Goal: Transaction & Acquisition: Purchase product/service

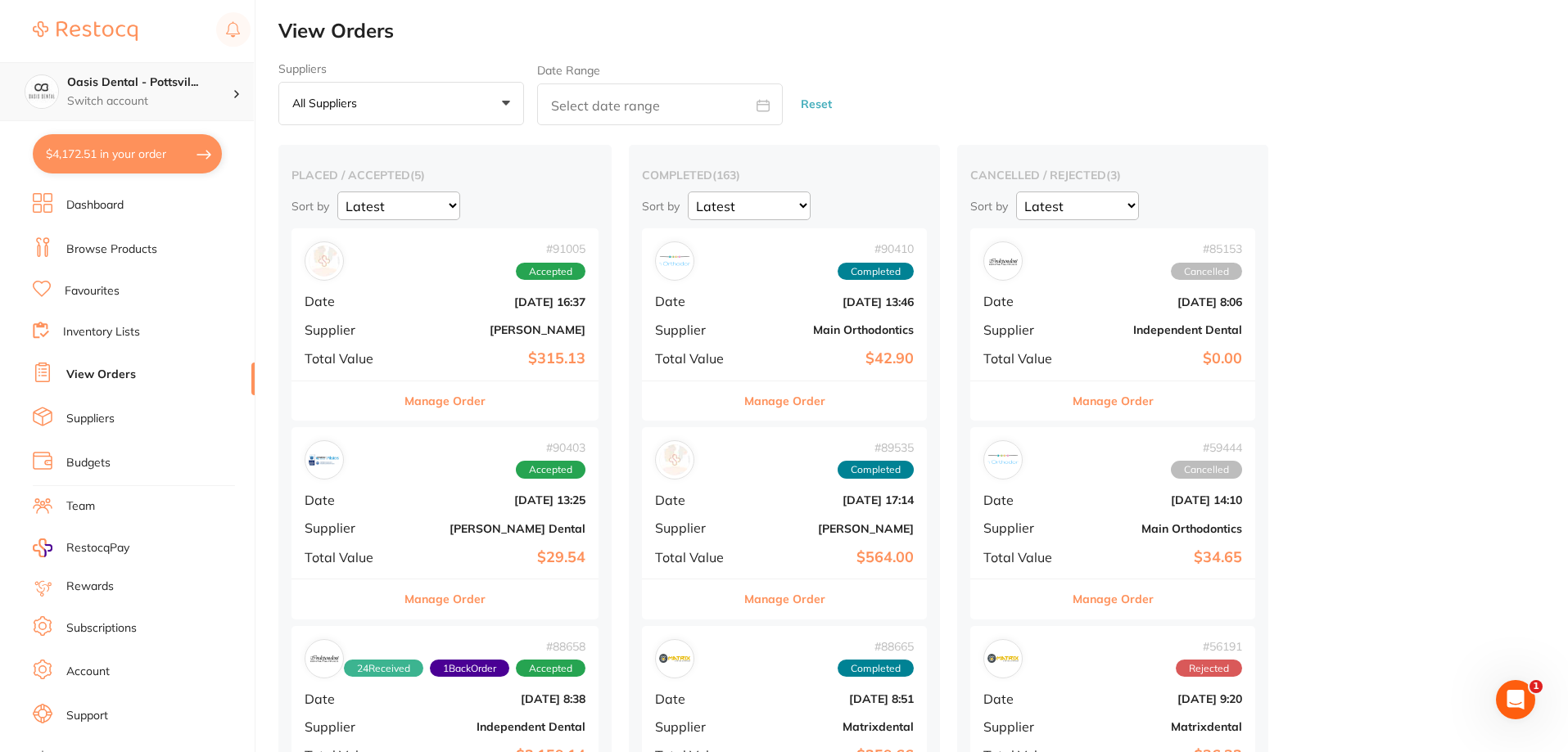
click at [178, 80] on h4 "Oasis Dental - Pottsvil..." at bounding box center [149, 82] width 165 height 16
click at [126, 134] on h4 "Oasis Dental - [GEOGRAPHIC_DATA]" at bounding box center [140, 142] width 156 height 32
click at [129, 151] on button "$4,172.51 in your order" at bounding box center [127, 154] width 189 height 39
checkbox input "true"
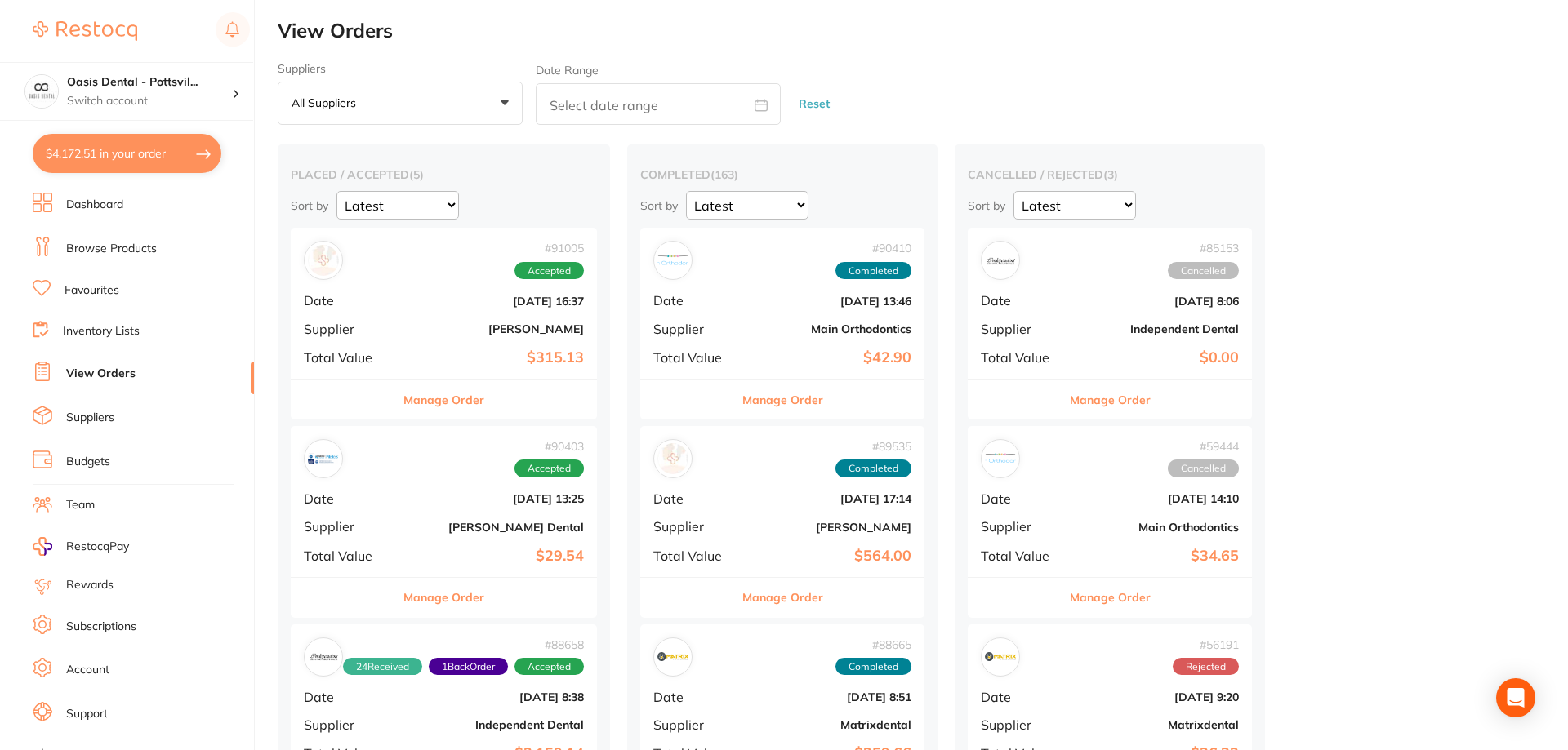
checkbox input "true"
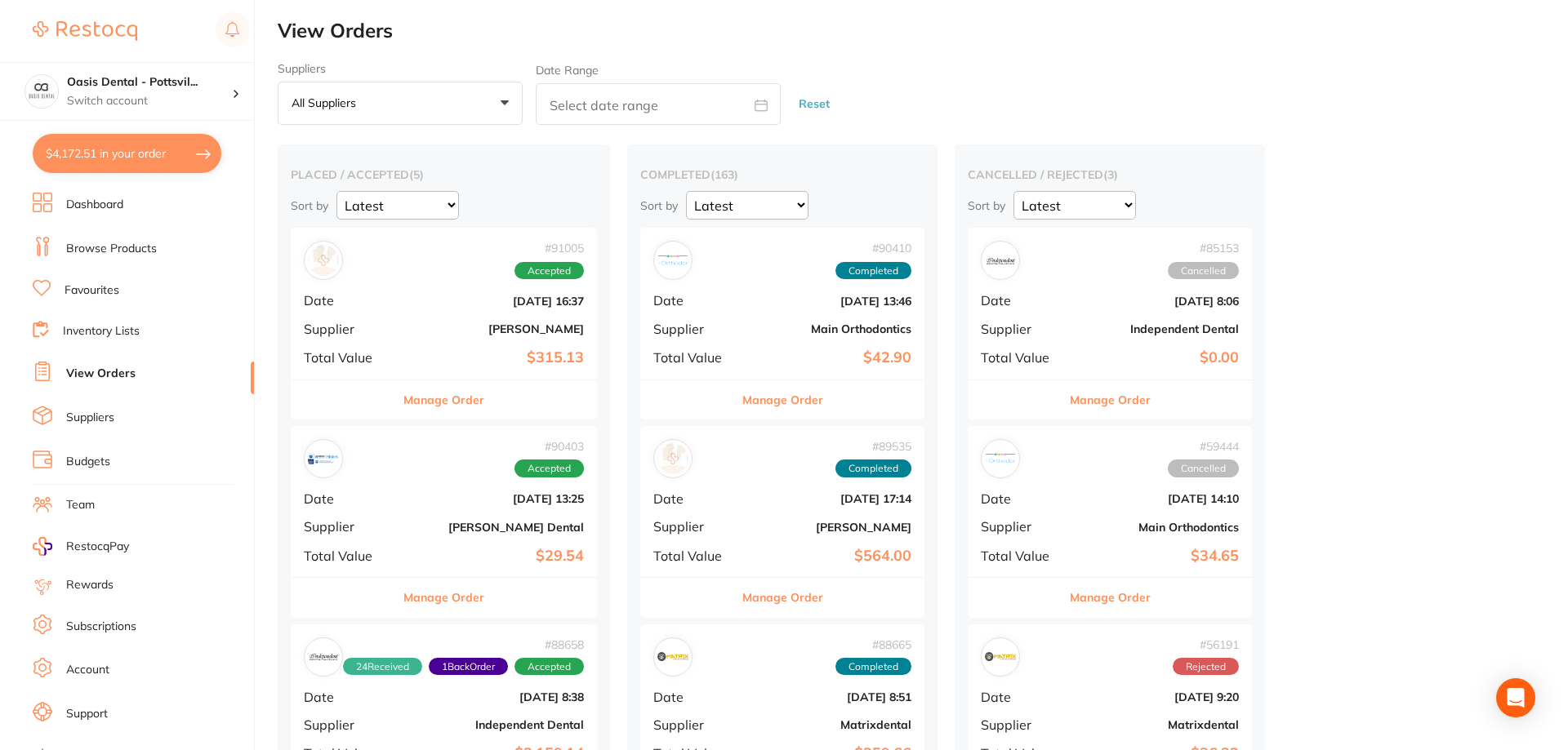
checkbox input "true"
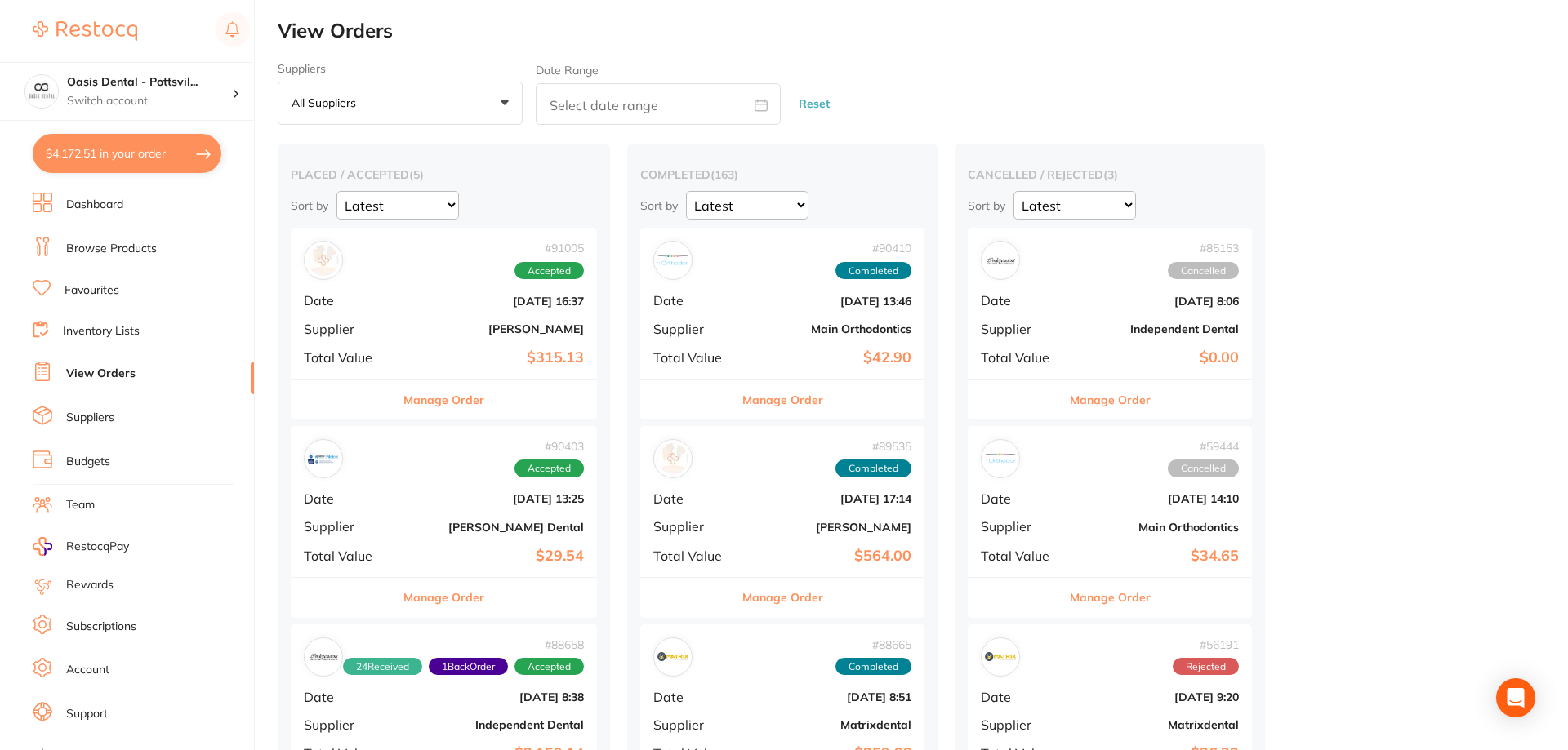
checkbox input "true"
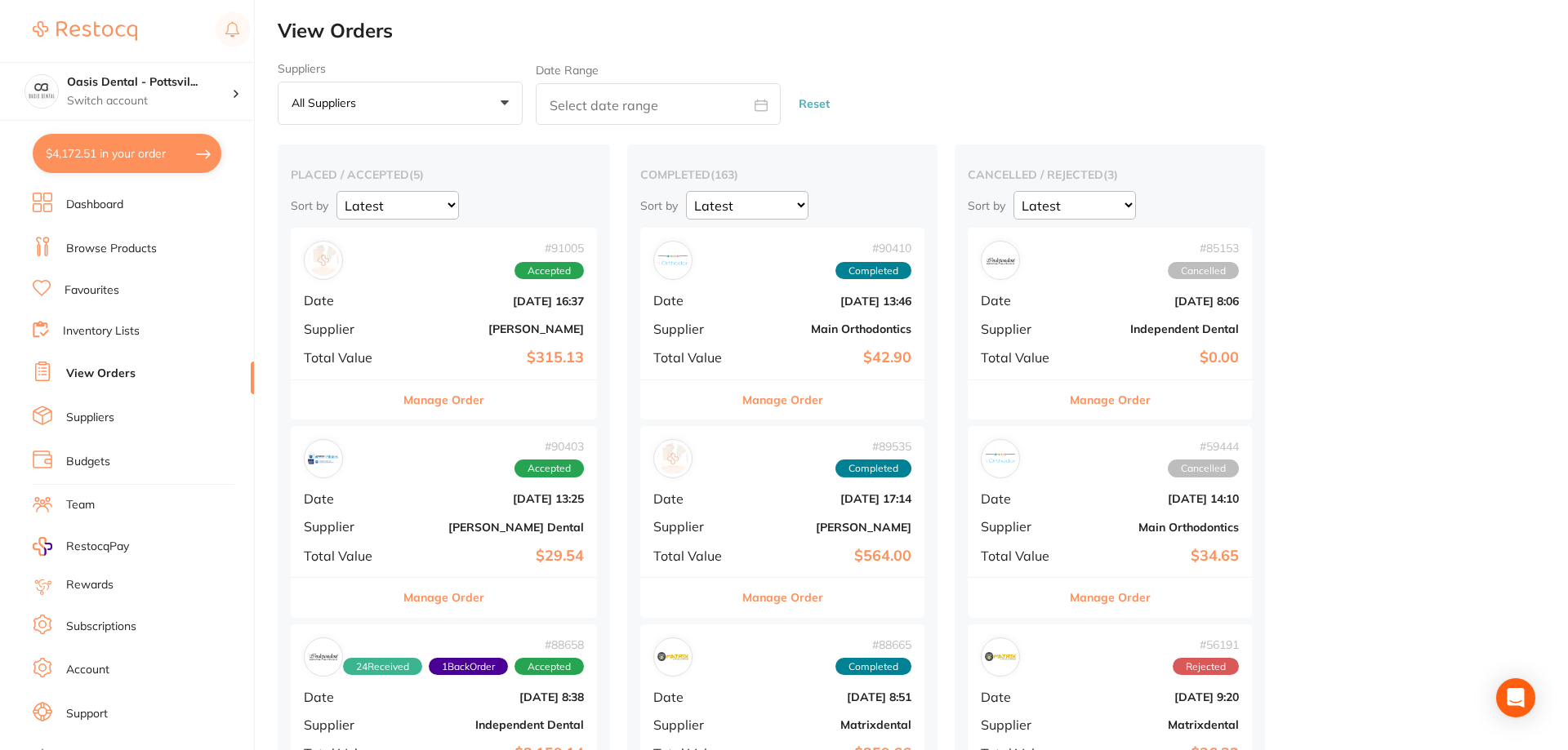
checkbox input "true"
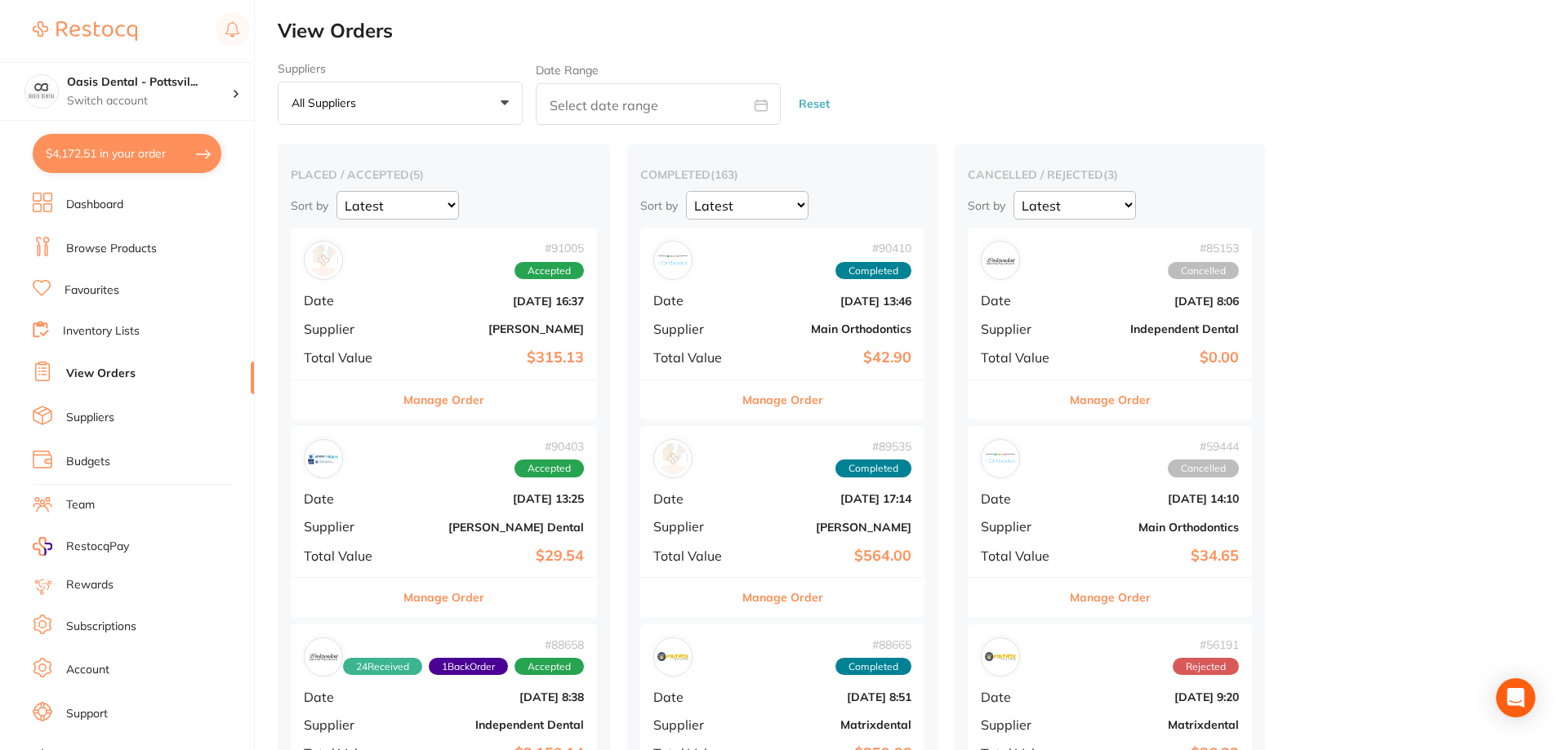
checkbox input "true"
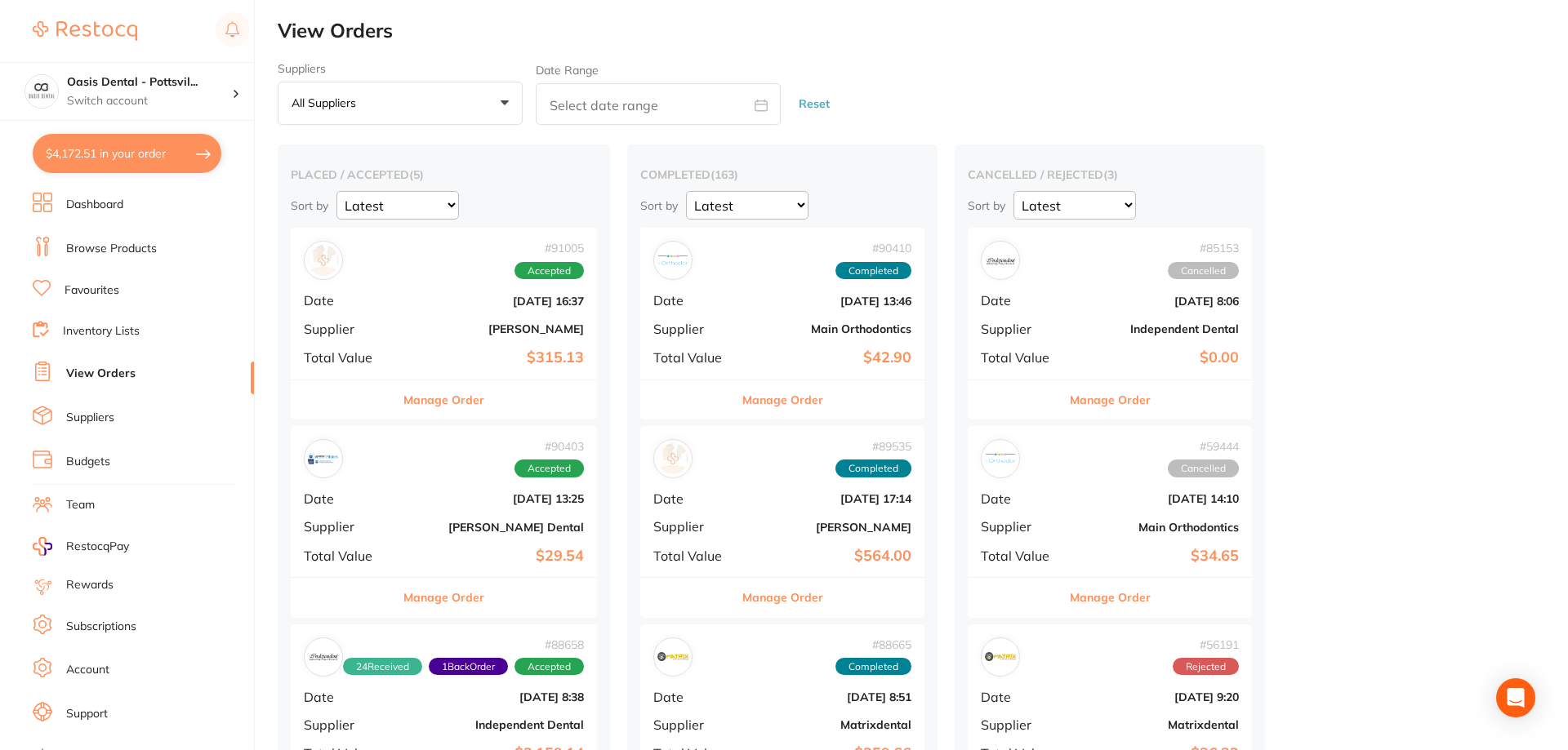
checkbox input "true"
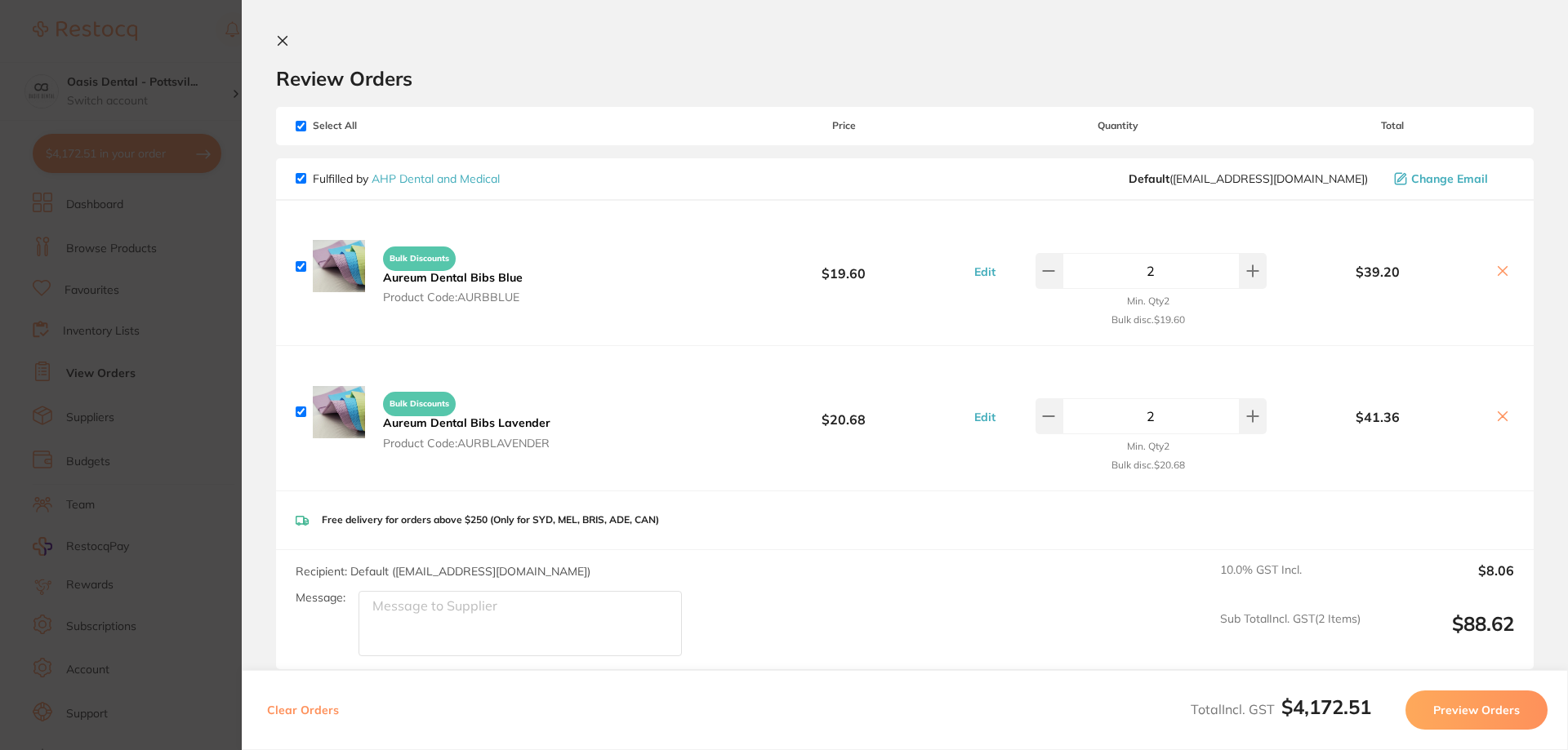
click at [283, 39] on icon at bounding box center [282, 40] width 13 height 13
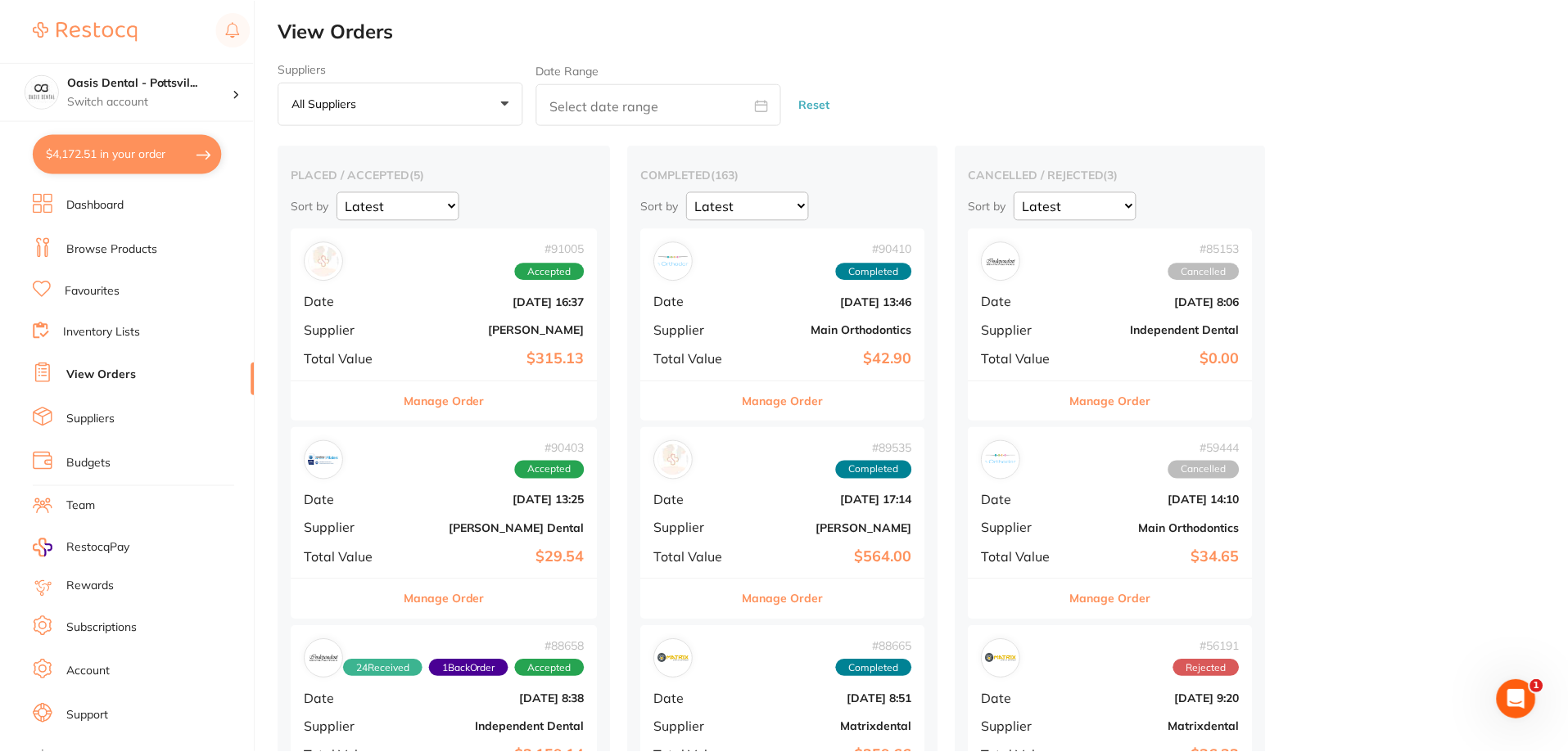
scroll to position [82, 0]
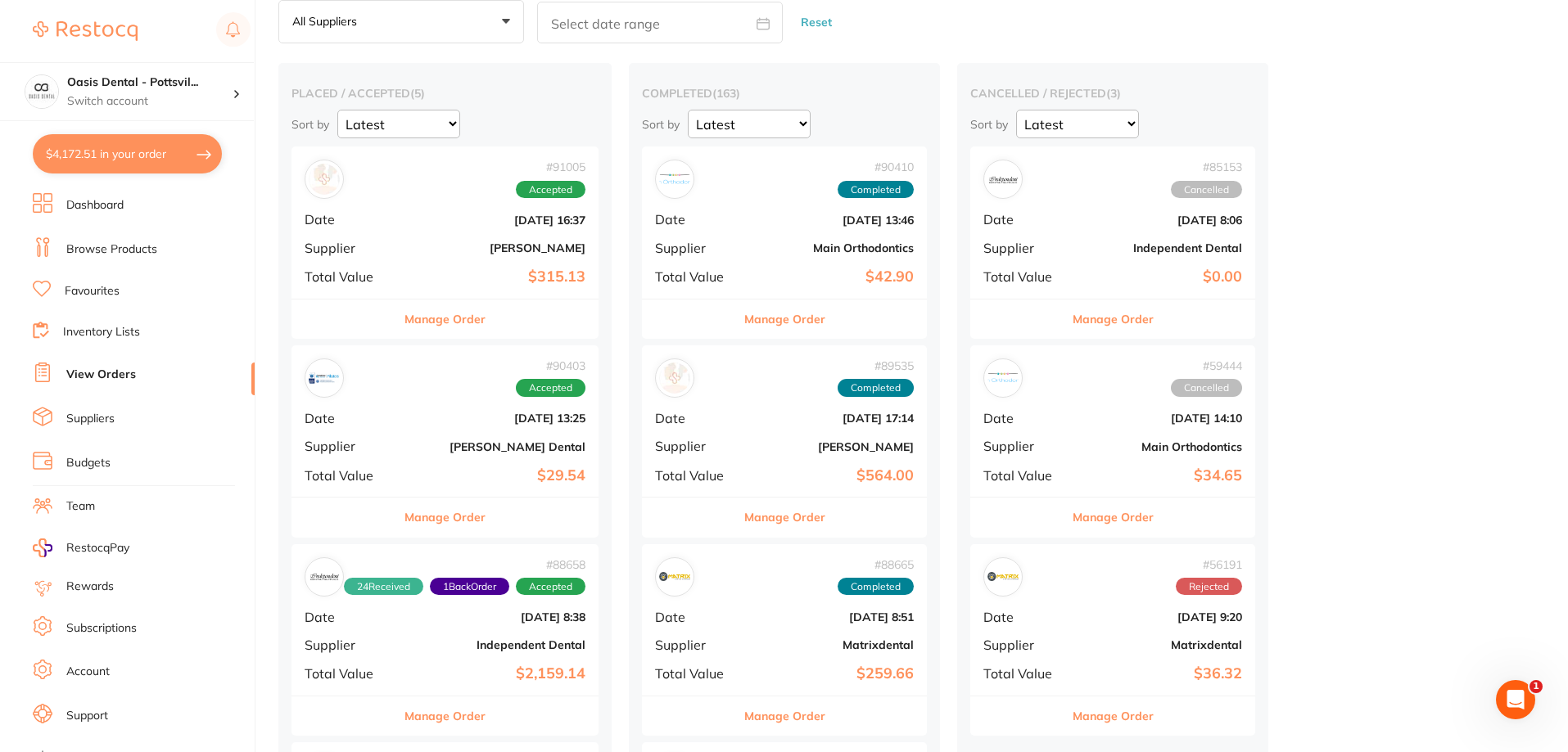
click at [105, 294] on link "Favourites" at bounding box center [91, 291] width 55 height 16
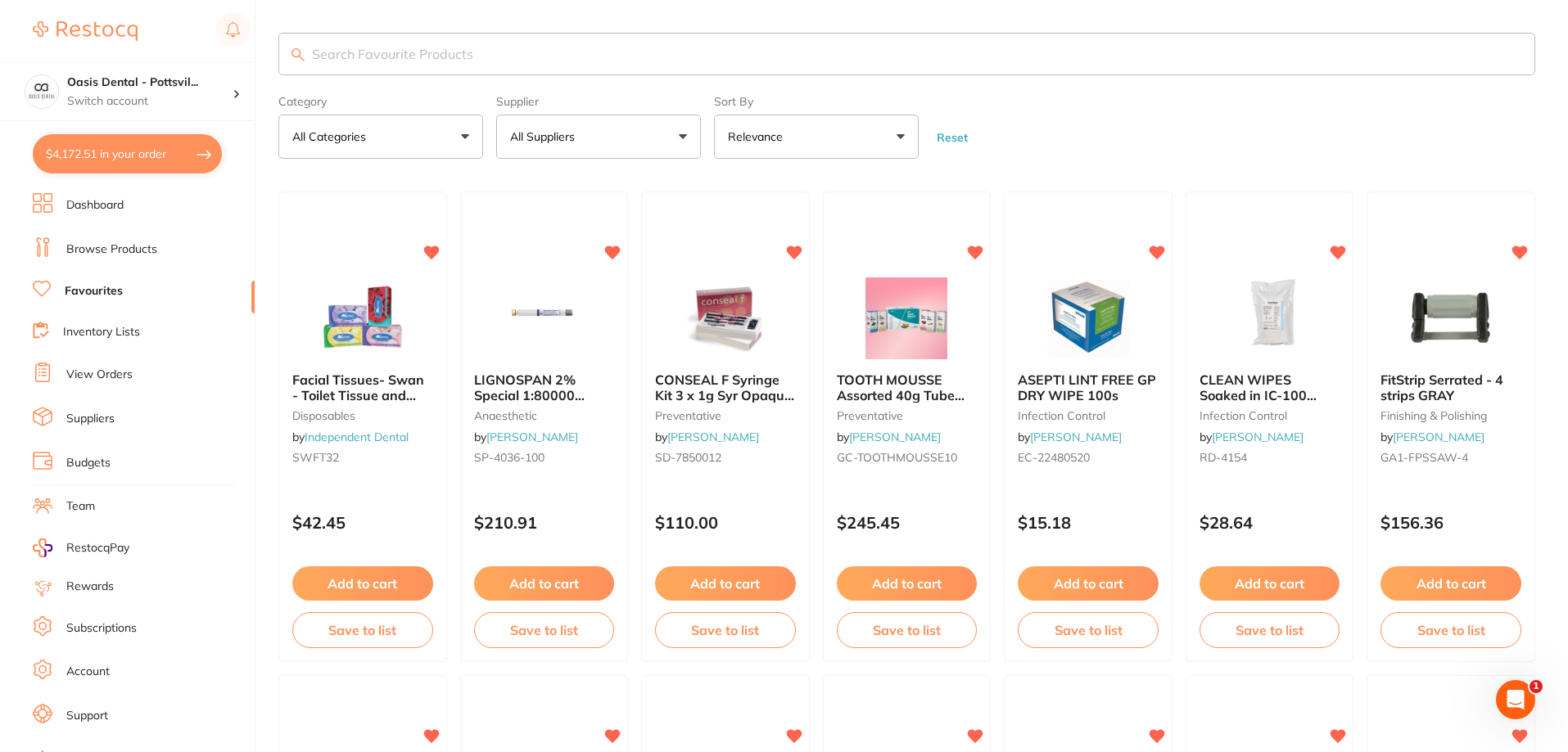
click at [391, 49] on input "search" at bounding box center [906, 54] width 1257 height 42
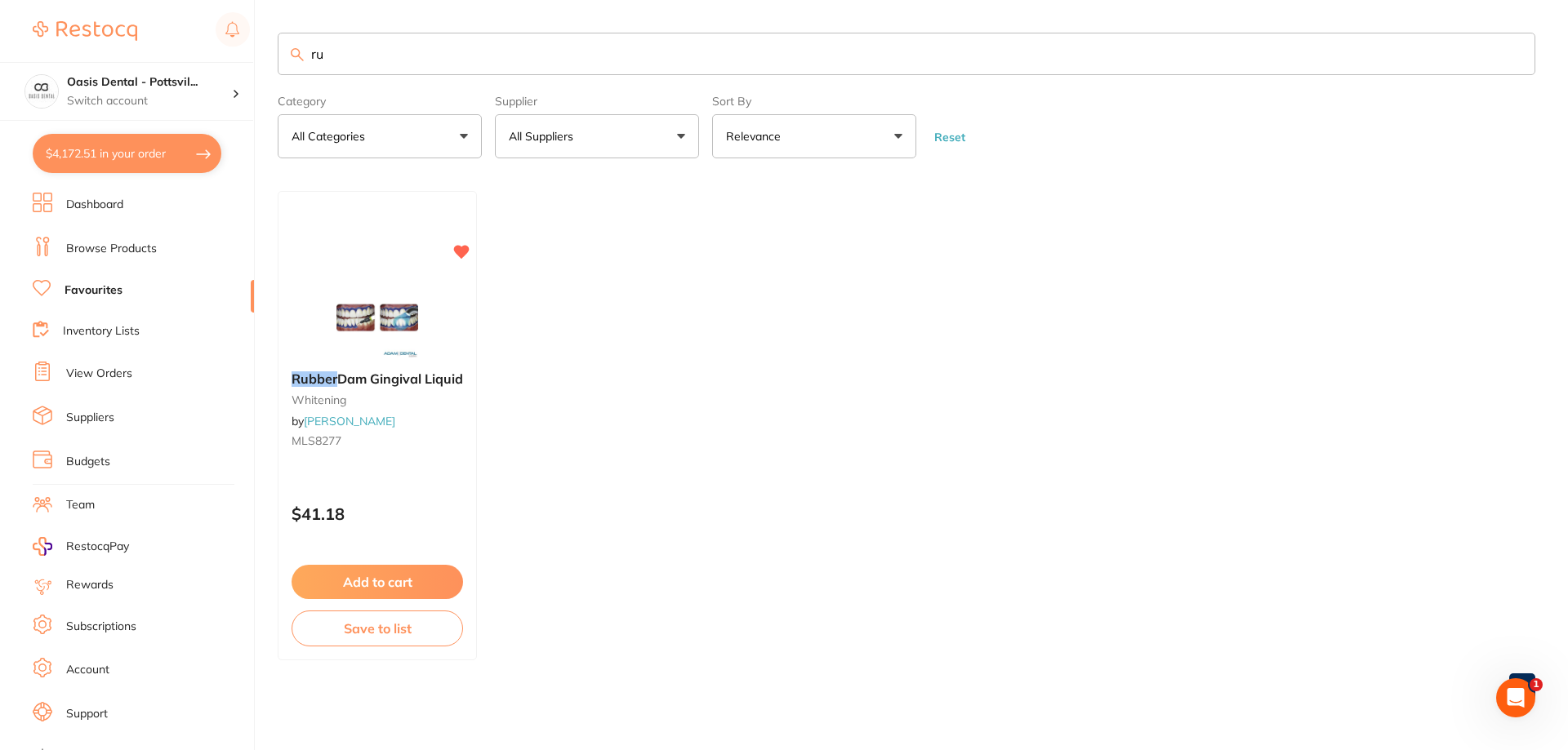
type input "r"
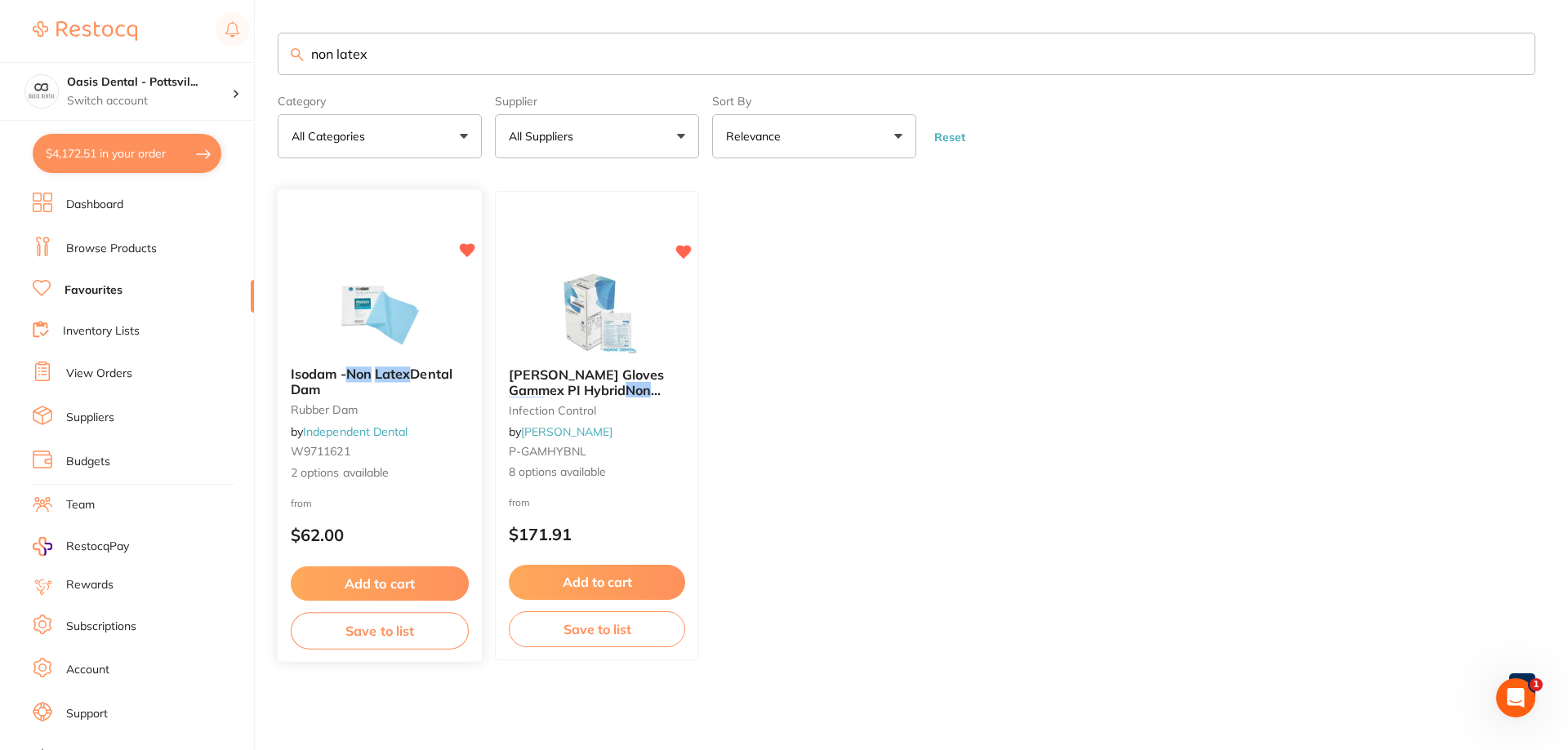
type input "non latex"
click at [390, 585] on button "Add to cart" at bounding box center [379, 584] width 178 height 35
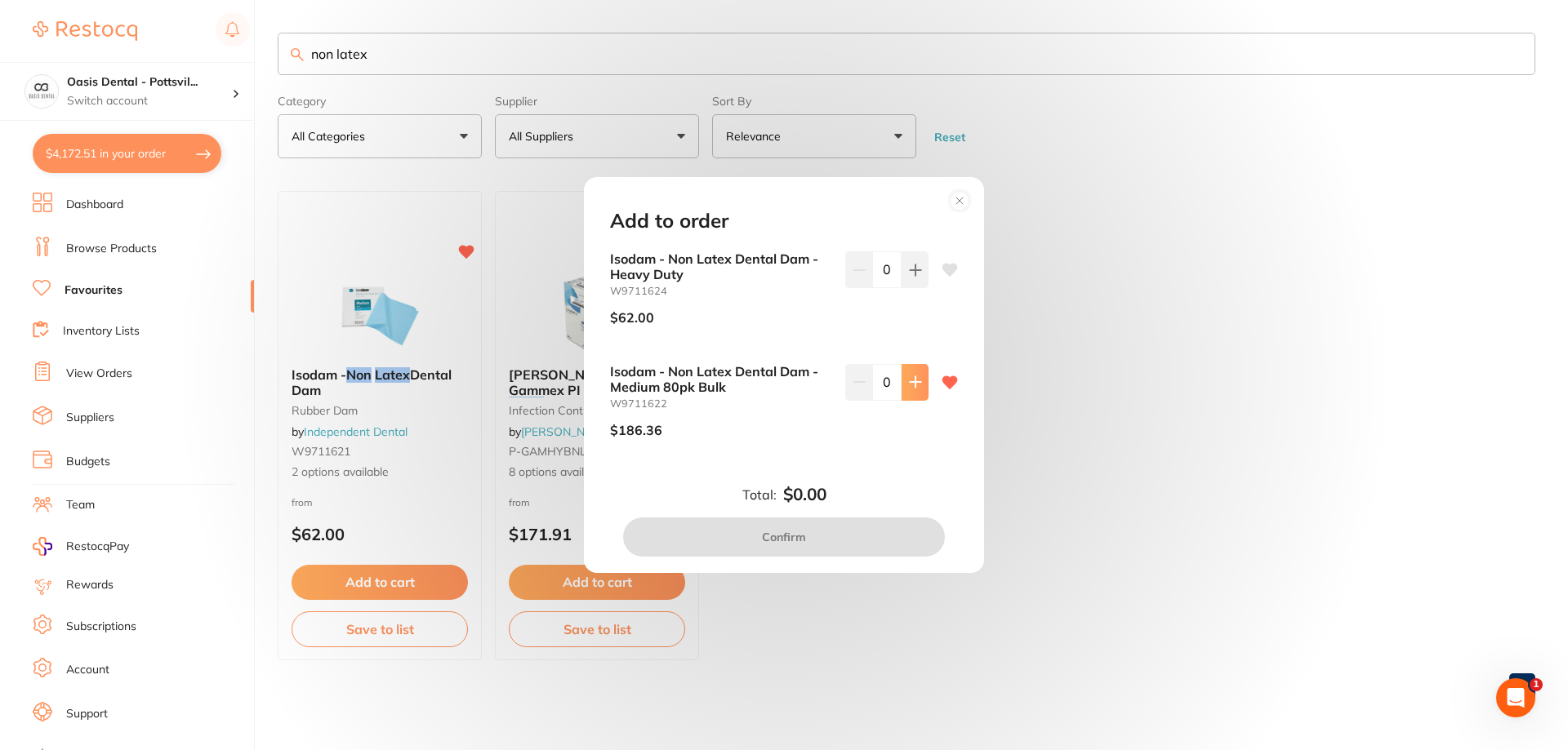
click at [911, 380] on icon at bounding box center [915, 382] width 11 height 11
type input "1"
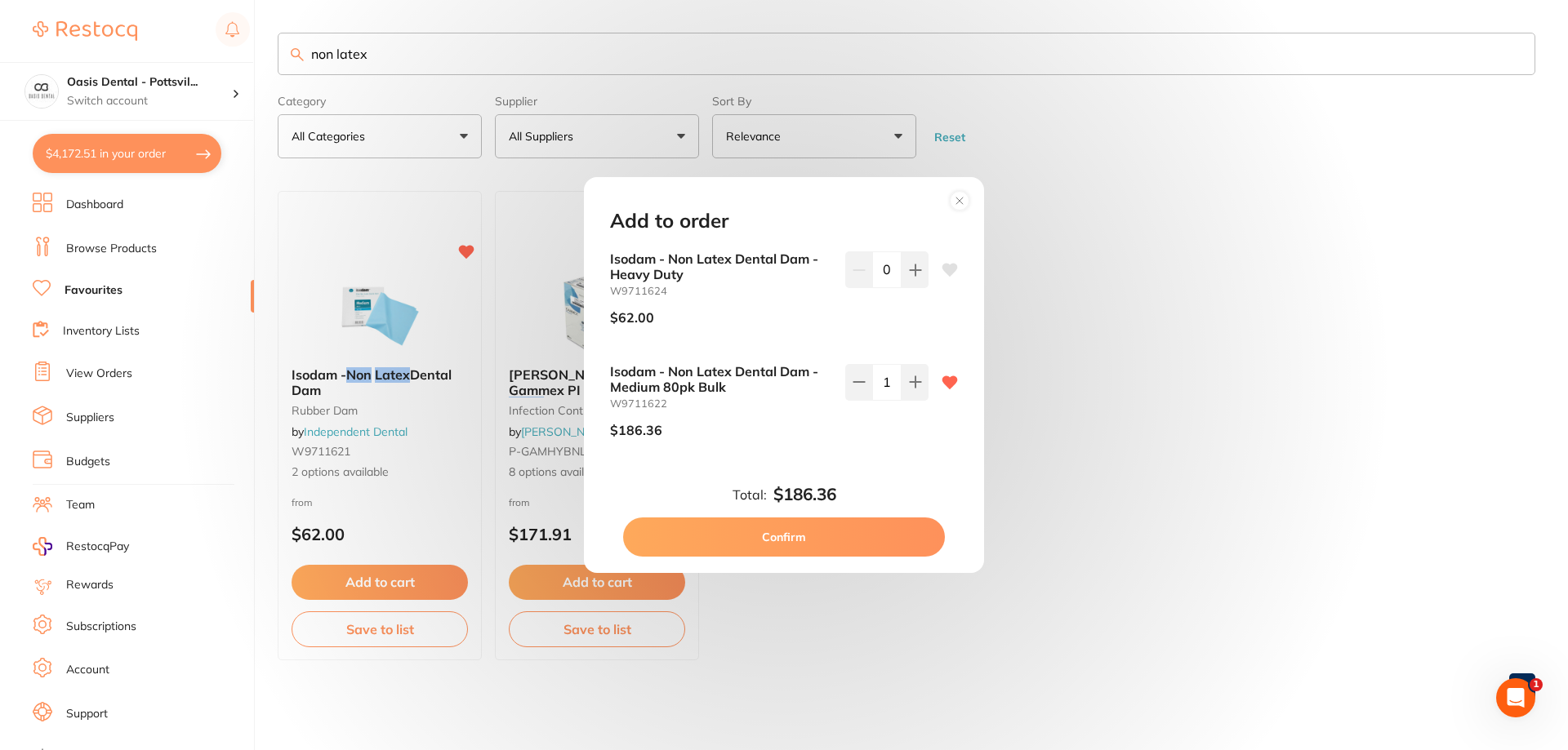
click at [765, 540] on button "Confirm" at bounding box center [783, 537] width 322 height 39
checkbox input "false"
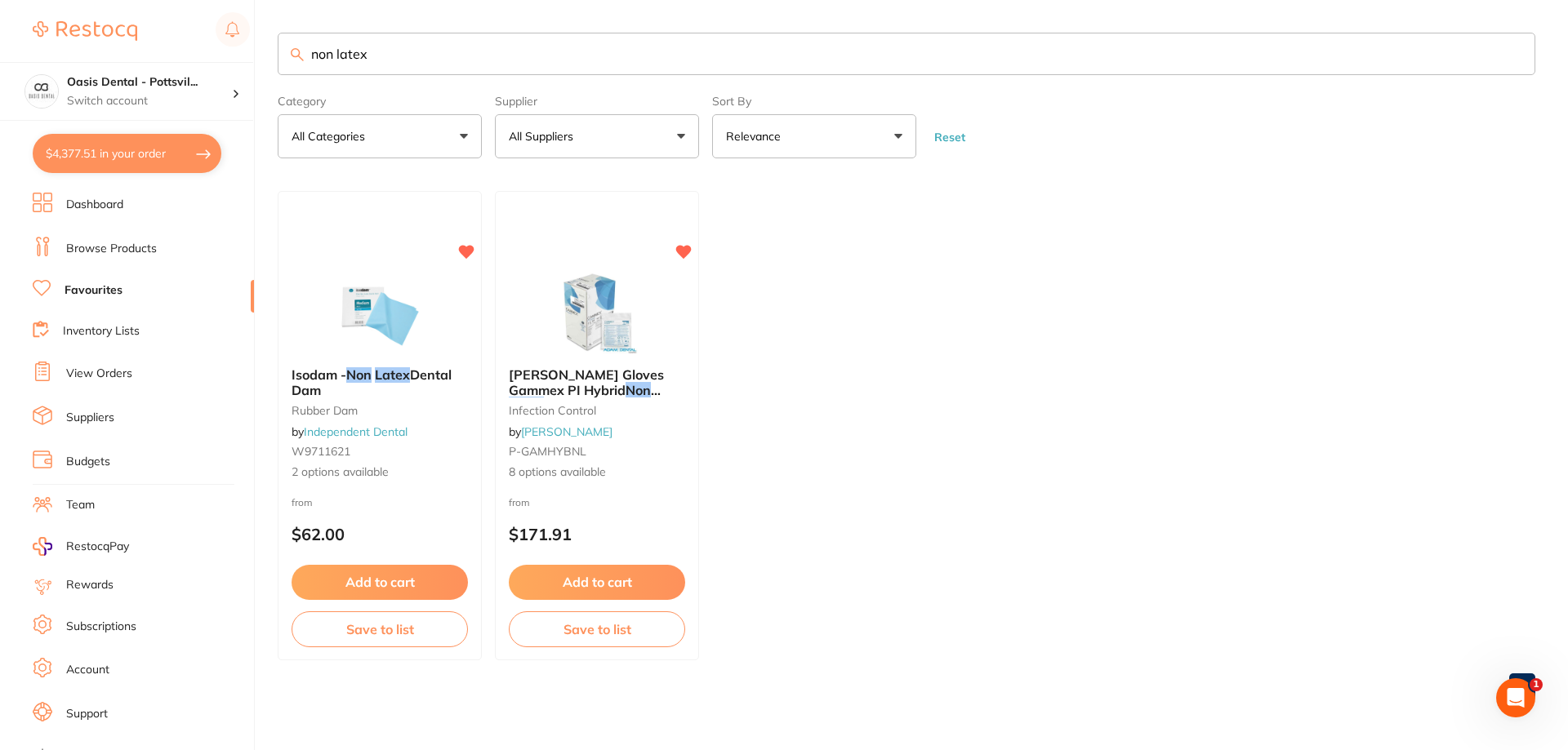
drag, startPoint x: 312, startPoint y: 57, endPoint x: 455, endPoint y: 56, distance: 143.0
click at [455, 56] on input "non latex" at bounding box center [906, 54] width 1257 height 42
click at [457, 59] on input "non latex" at bounding box center [906, 54] width 1257 height 42
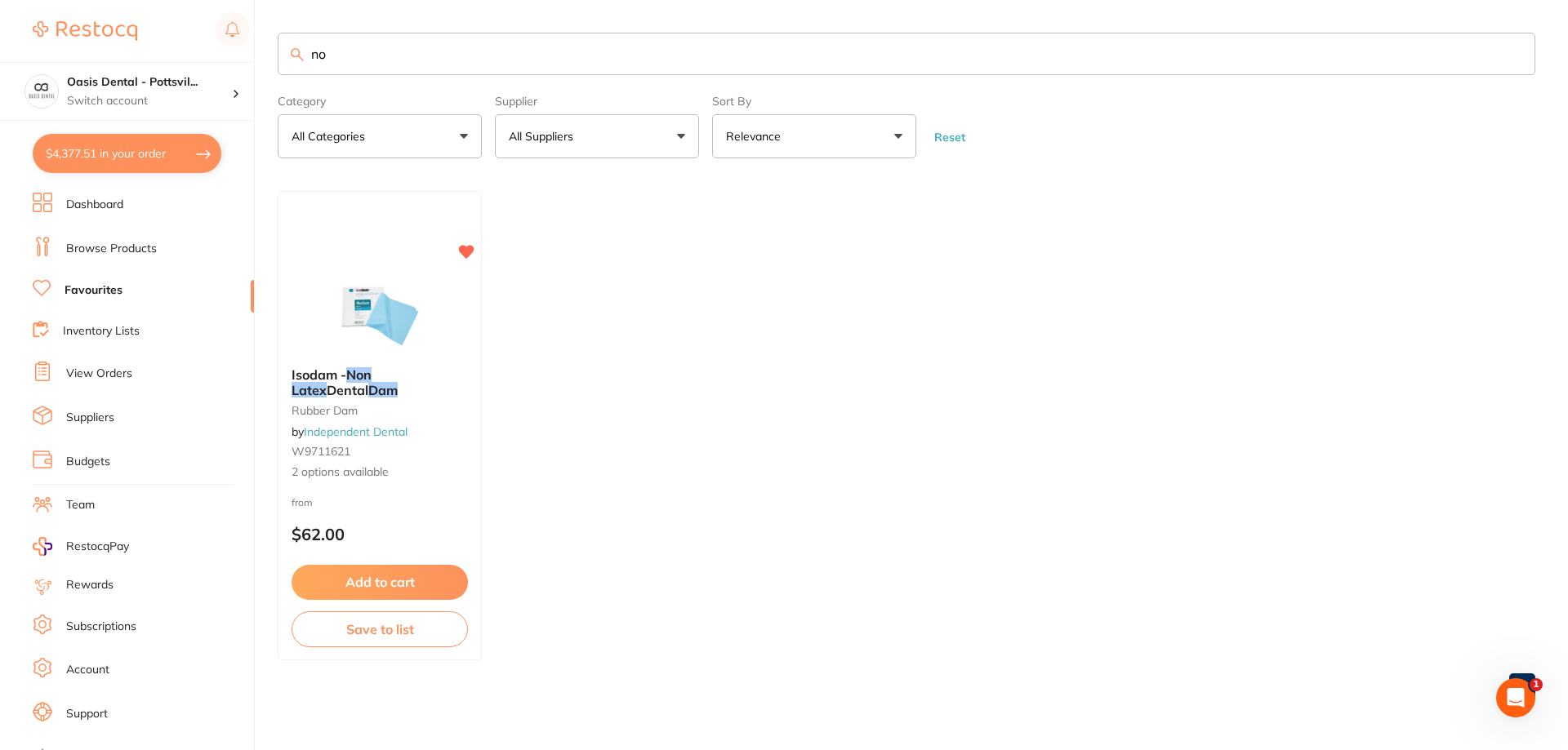
type input "n"
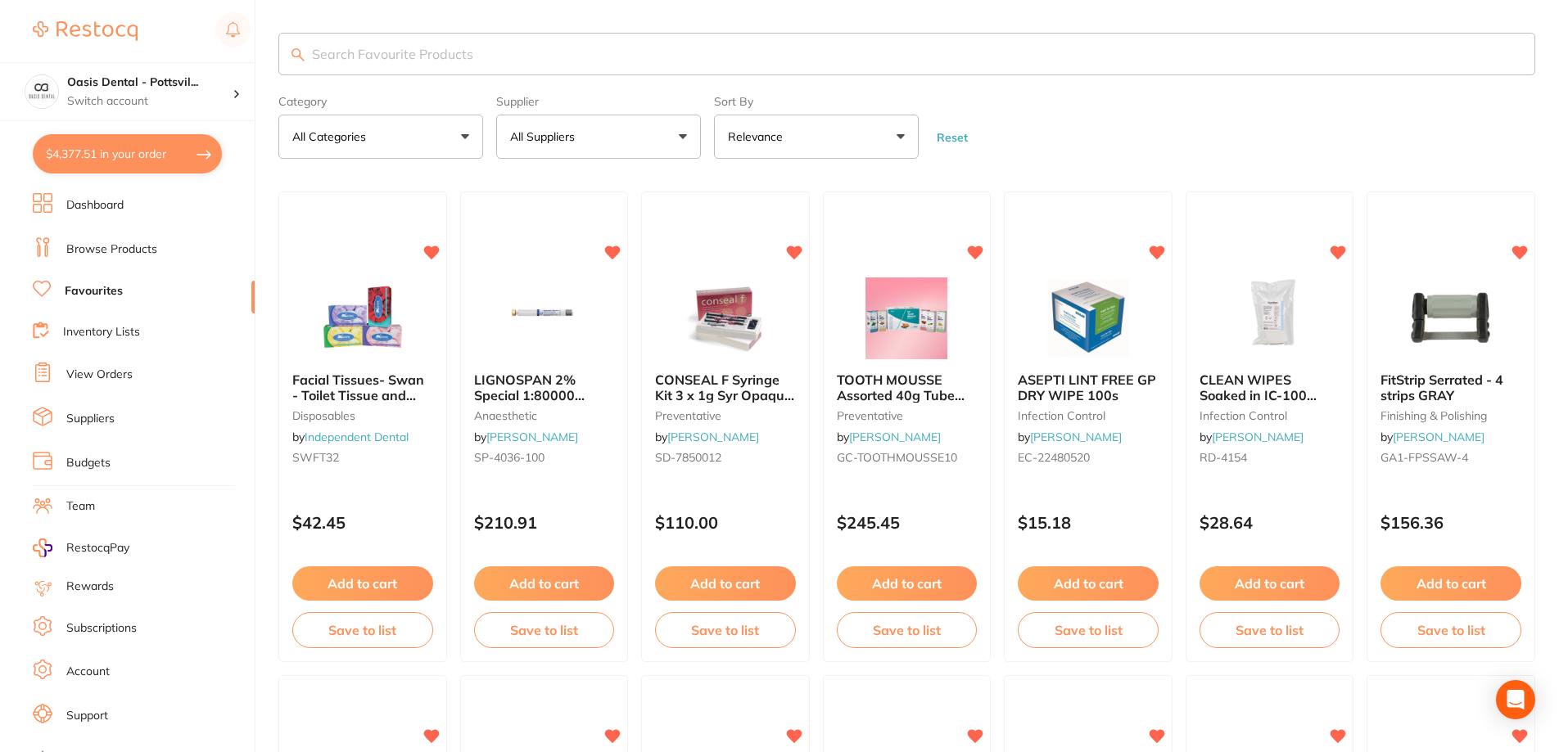
click at [686, 146] on button "All Suppliers" at bounding box center [598, 136] width 205 height 44
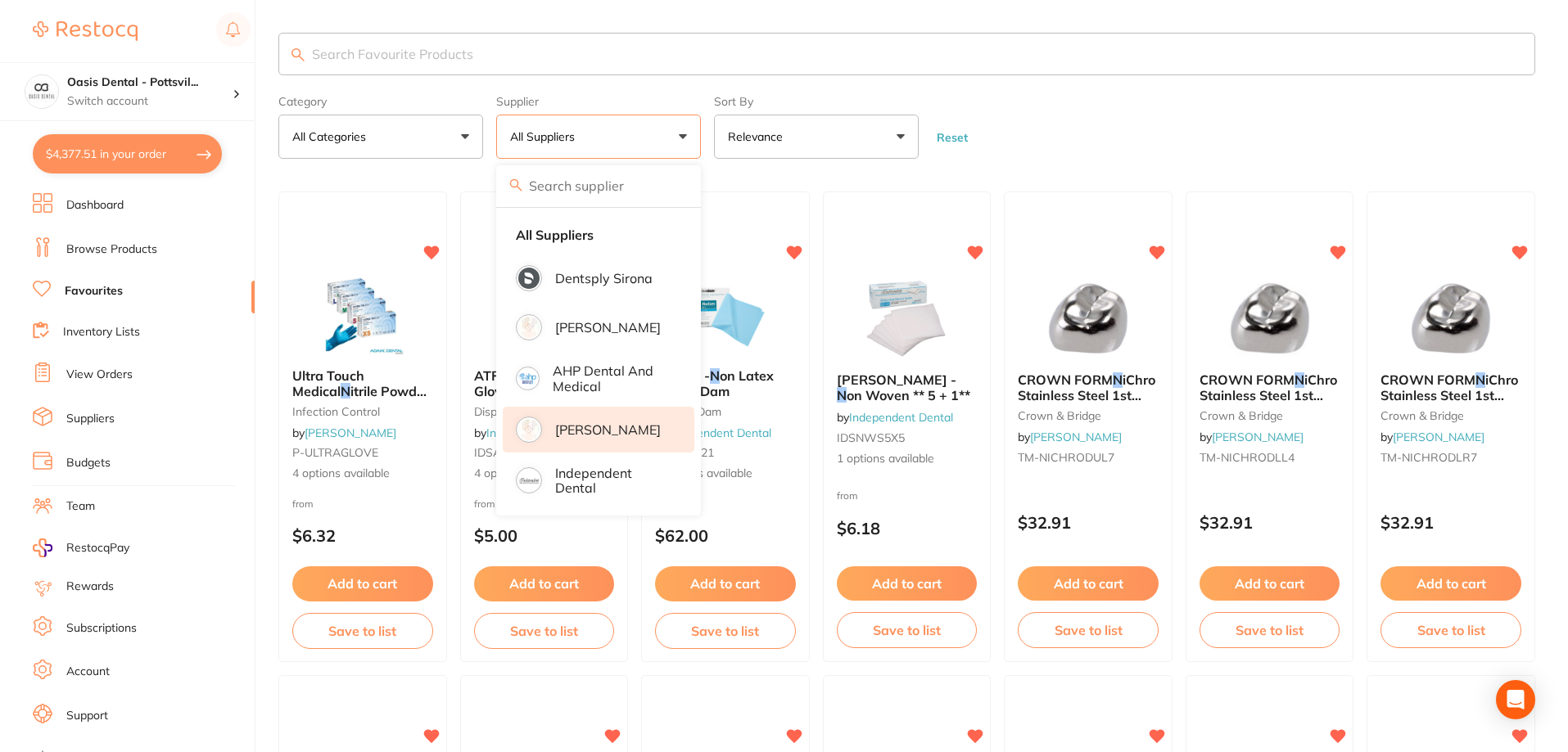
click at [583, 431] on p "[PERSON_NAME]" at bounding box center [608, 429] width 106 height 14
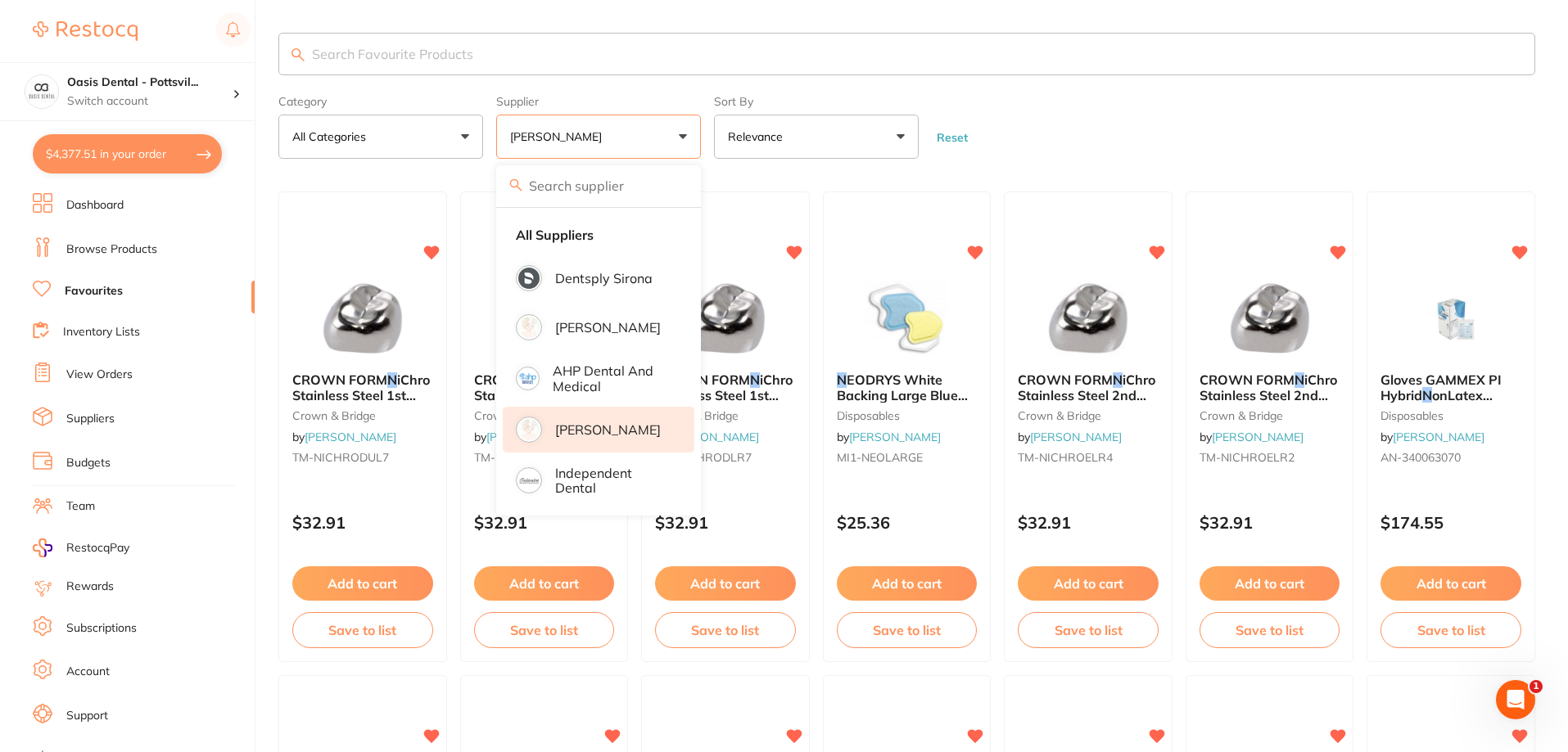
click at [146, 253] on link "Browse Products" at bounding box center [111, 249] width 91 height 16
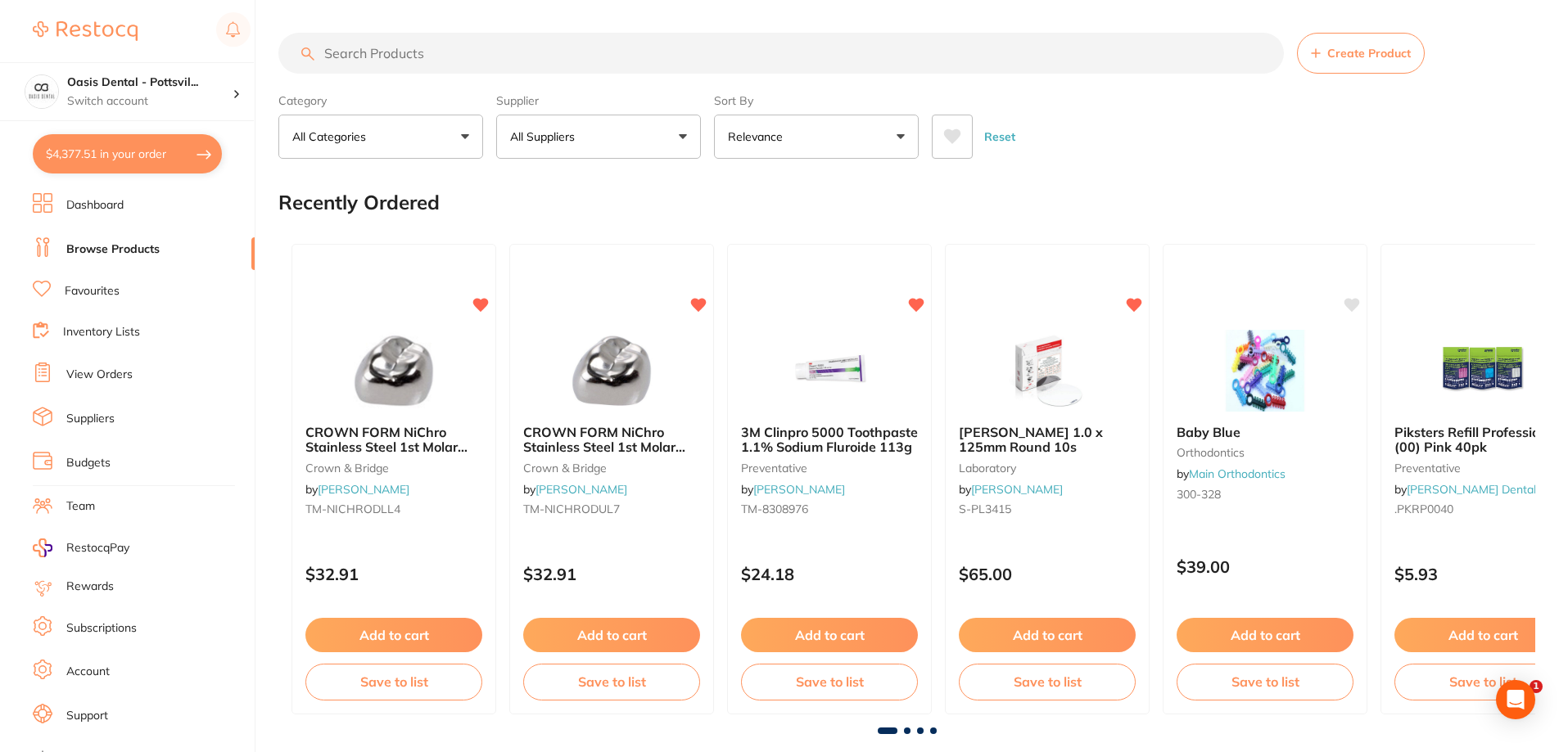
click at [367, 59] on input "search" at bounding box center [781, 53] width 1005 height 41
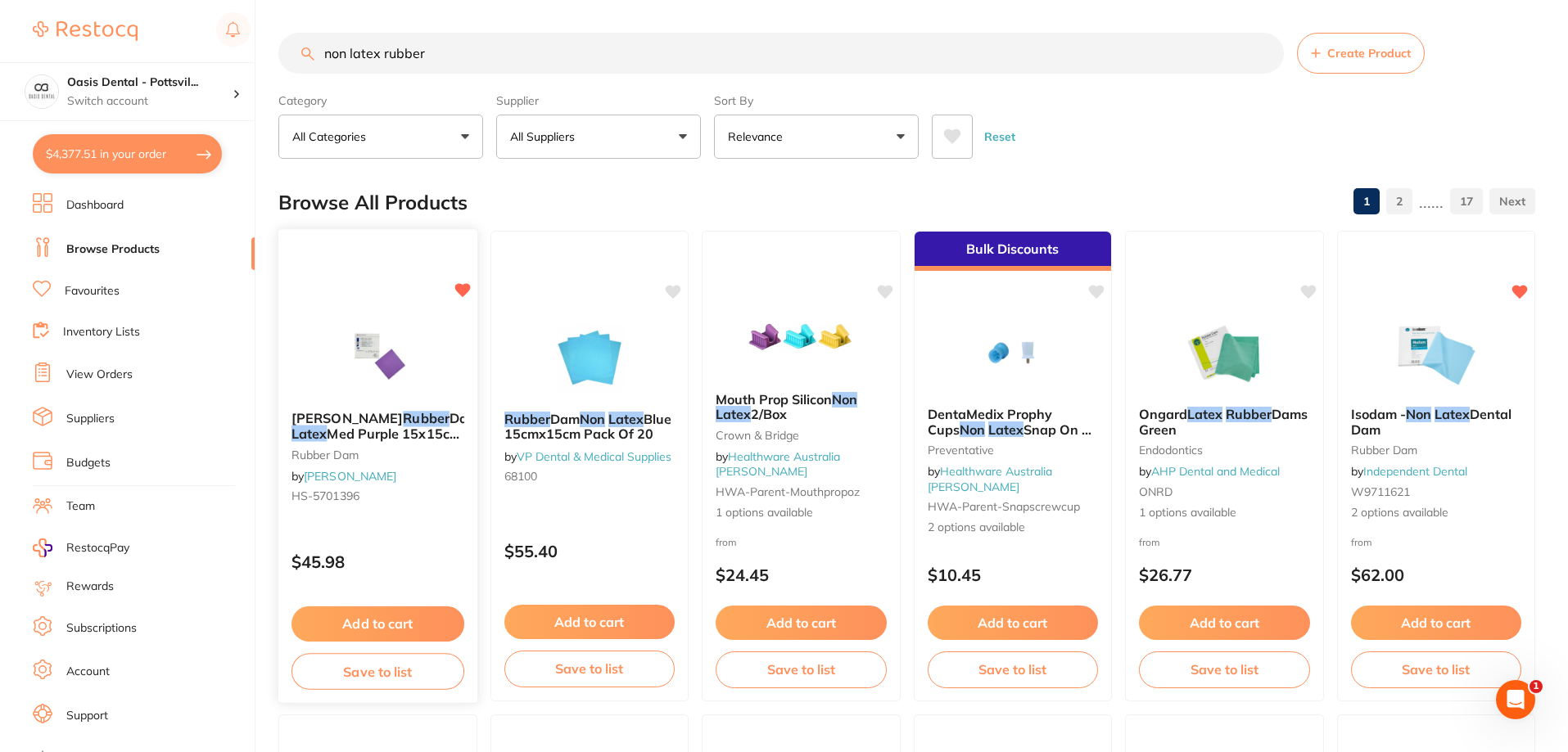
type input "non latex rubber"
click at [437, 519] on div "HENRY SCHEIN Rubber Dam Non Latex Med Purple 15x15cm Box30 rubber dam by Henry …" at bounding box center [377, 460] width 199 height 125
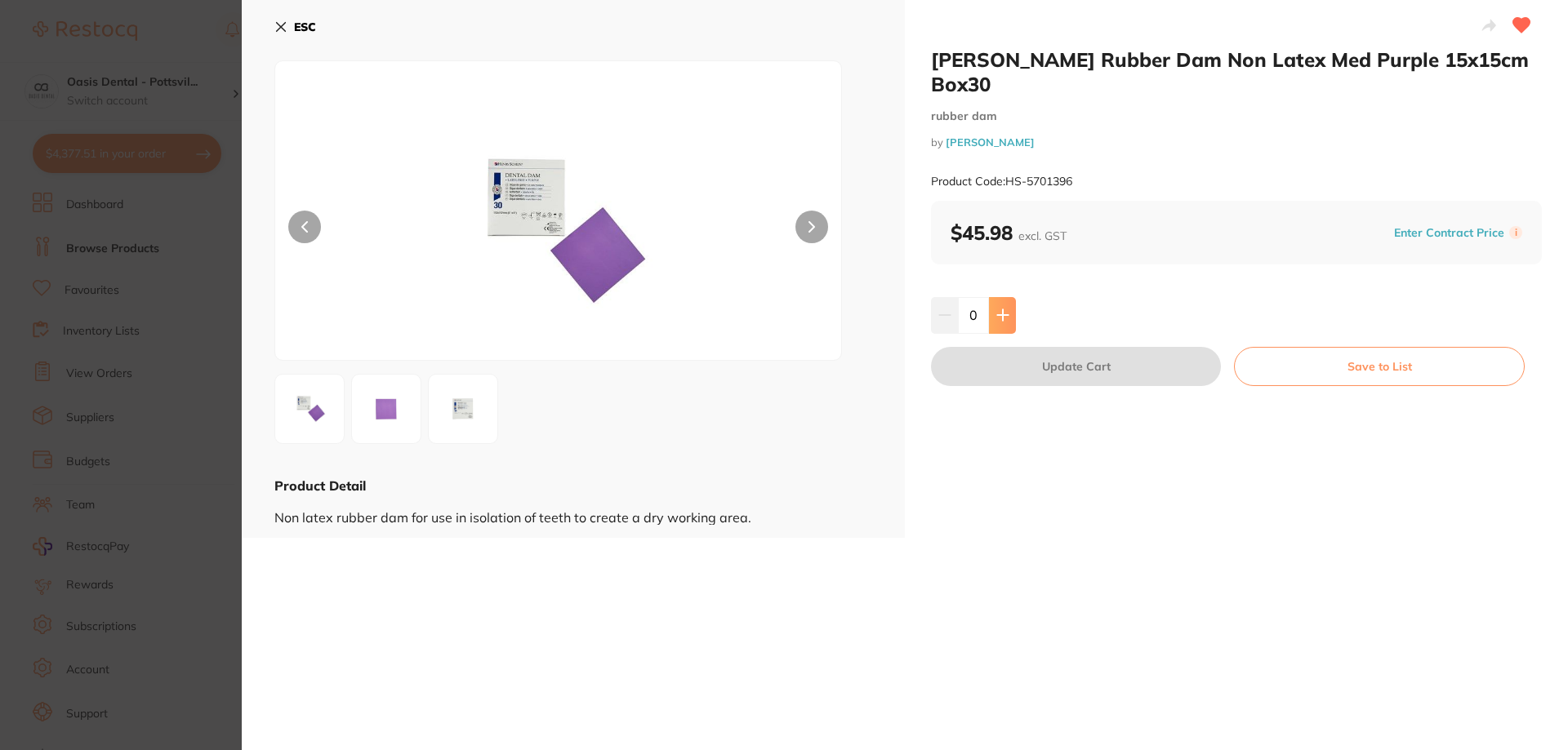
click at [1002, 310] on icon at bounding box center [1002, 315] width 13 height 13
type input "2"
click at [1083, 374] on button "Update Cart" at bounding box center [1075, 366] width 289 height 39
checkbox input "false"
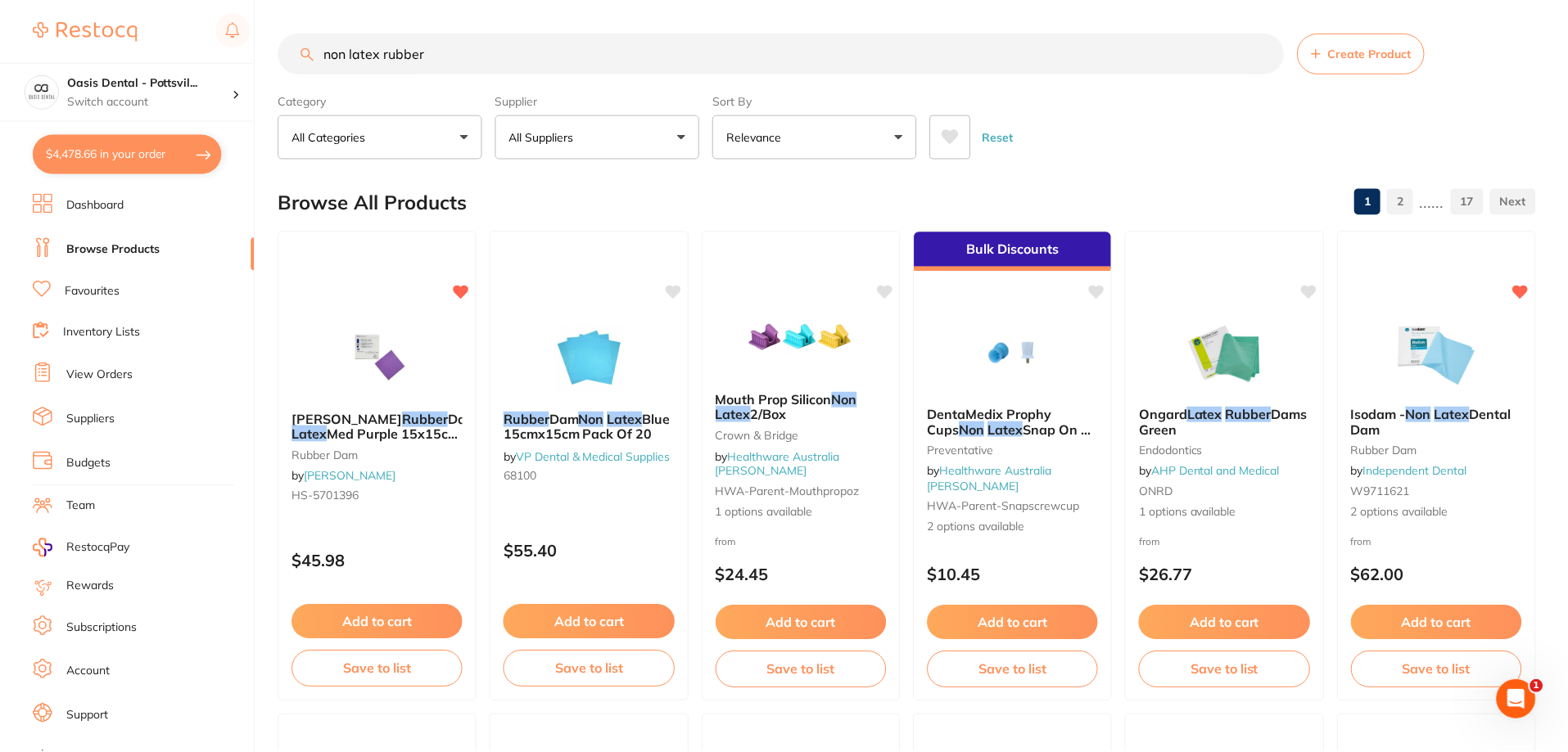
scroll to position [8, 0]
